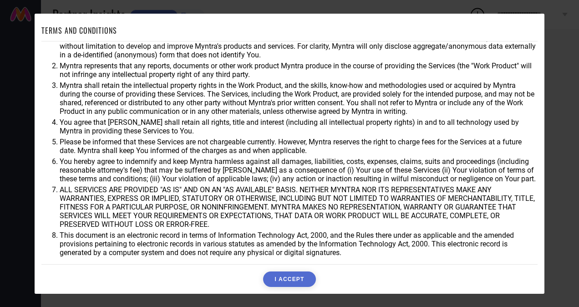
scroll to position [28, 0]
click at [300, 279] on button "I ACCEPT" at bounding box center [289, 278] width 52 height 15
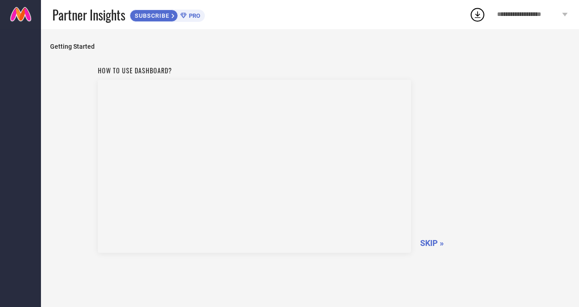
click at [563, 14] on icon at bounding box center [564, 15] width 5 height 4
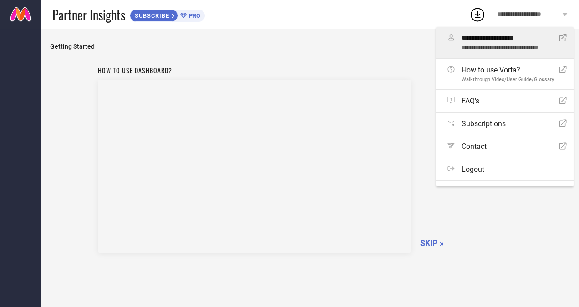
click at [560, 37] on icon at bounding box center [563, 37] width 7 height 7
